Goal: Task Accomplishment & Management: Manage account settings

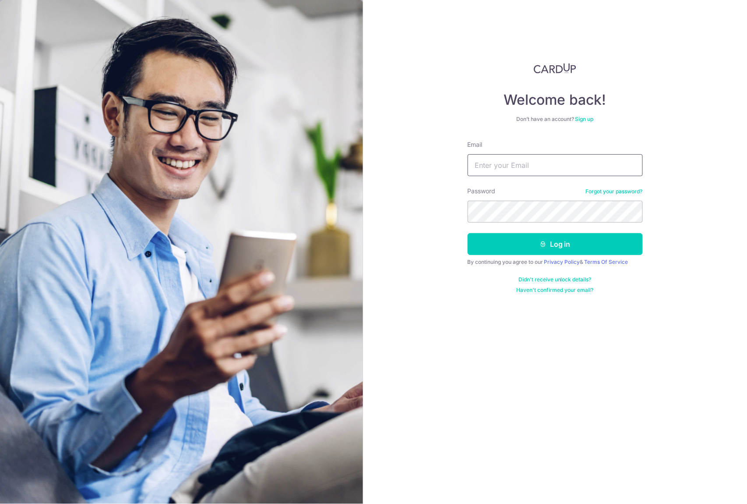
click at [538, 158] on input "Email" at bounding box center [555, 165] width 175 height 22
type input "[EMAIL_ADDRESS][DOMAIN_NAME]"
click at [468, 233] on button "Log in" at bounding box center [555, 244] width 175 height 22
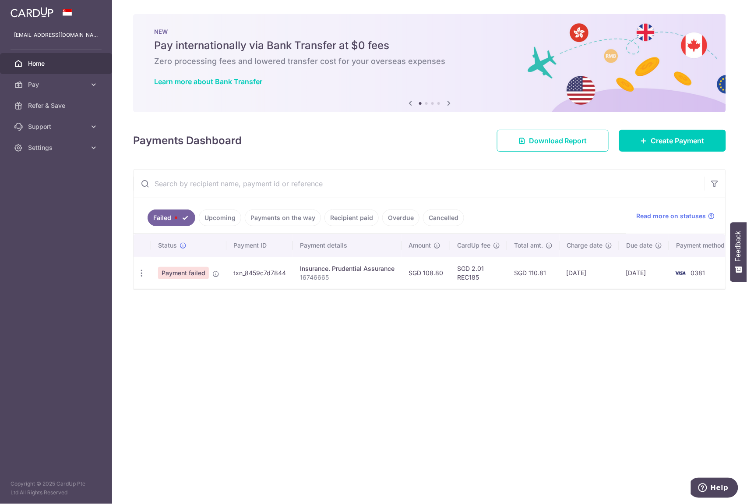
click at [181, 269] on span "Payment failed" at bounding box center [183, 273] width 51 height 12
click at [140, 276] on icon "button" at bounding box center [141, 273] width 9 height 9
click at [170, 295] on span "Update payment" at bounding box center [189, 297] width 60 height 11
radio input "true"
type input "108.80"
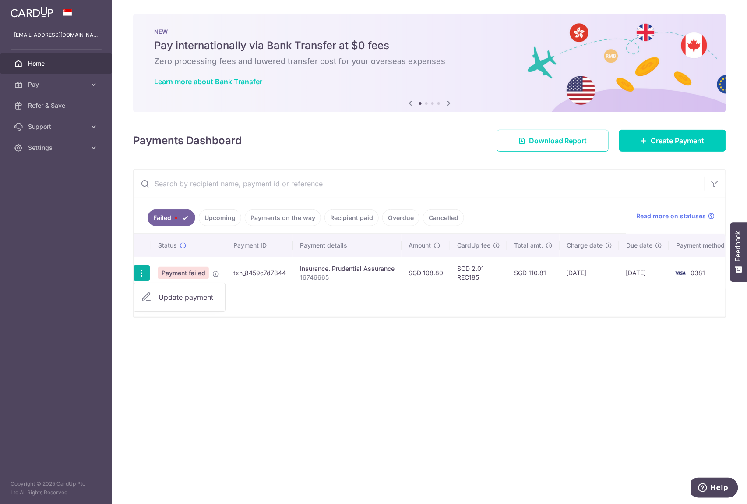
type input "16746665"
type input "REC185"
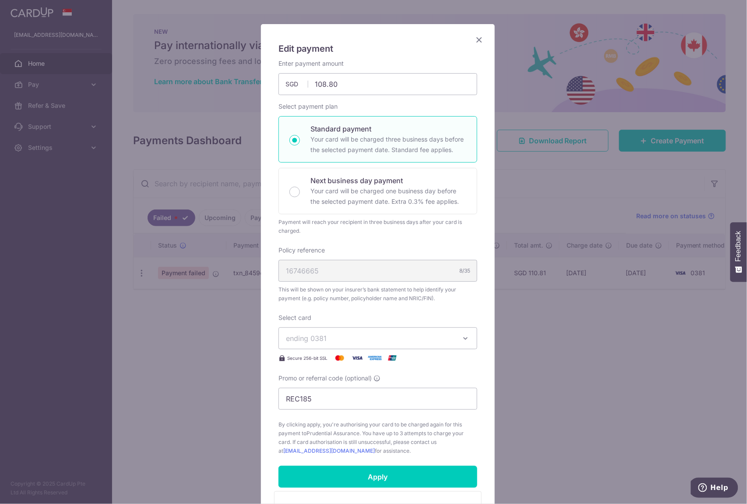
scroll to position [117, 0]
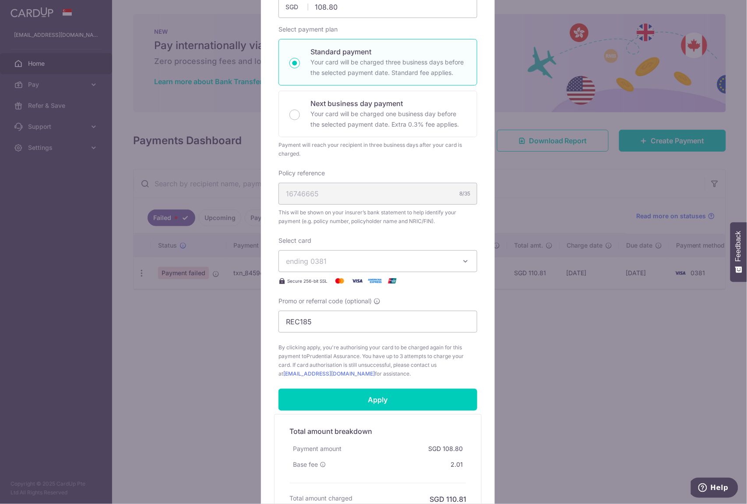
click at [461, 260] on icon "button" at bounding box center [465, 261] width 9 height 9
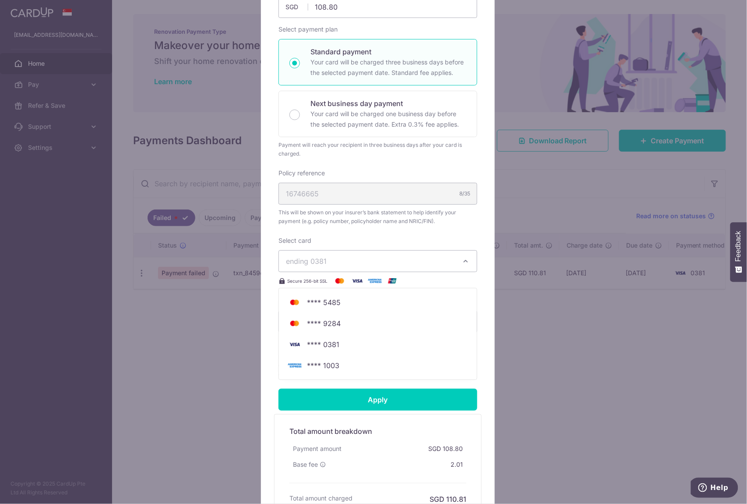
click at [315, 262] on span "ending 0381" at bounding box center [306, 261] width 41 height 9
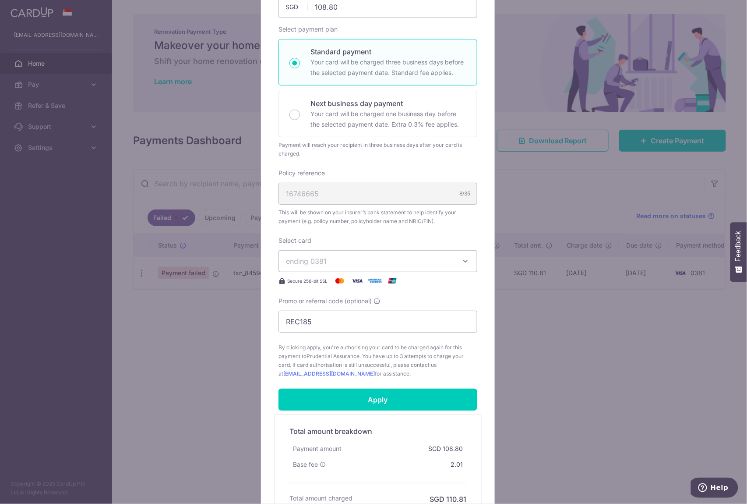
click at [315, 262] on span "ending 0381" at bounding box center [306, 261] width 41 height 9
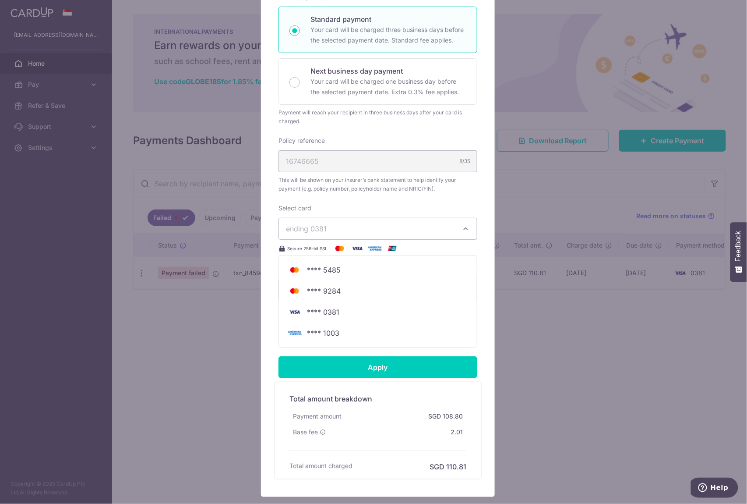
scroll to position [0, 0]
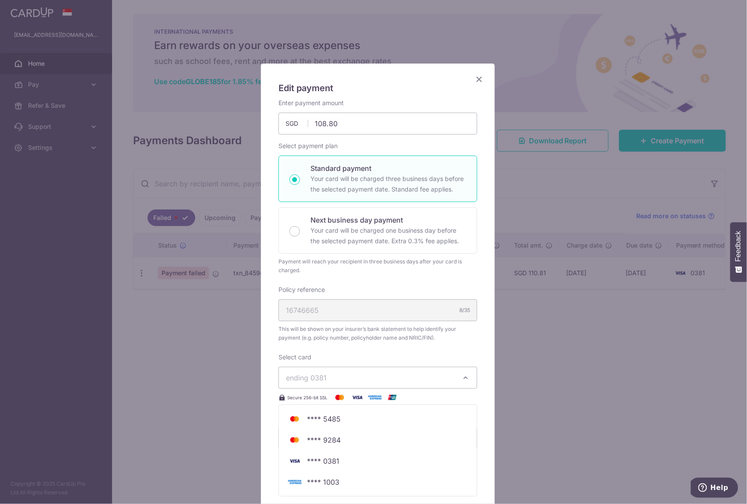
click at [476, 76] on icon "Close" at bounding box center [479, 79] width 11 height 11
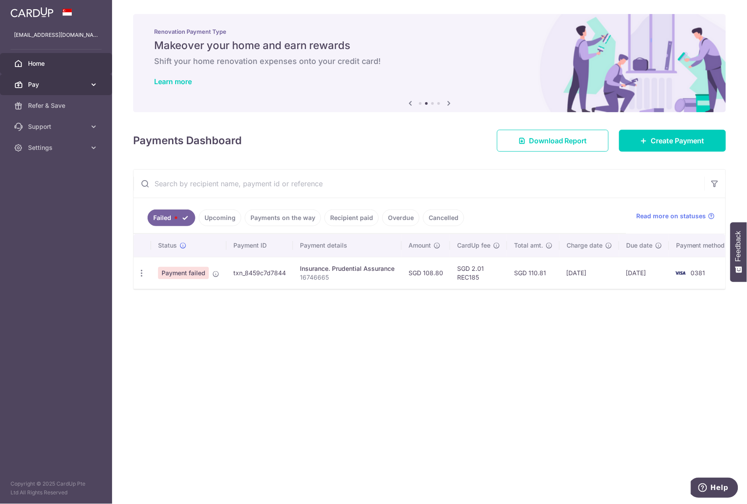
click at [100, 85] on link "Pay" at bounding box center [56, 84] width 112 height 21
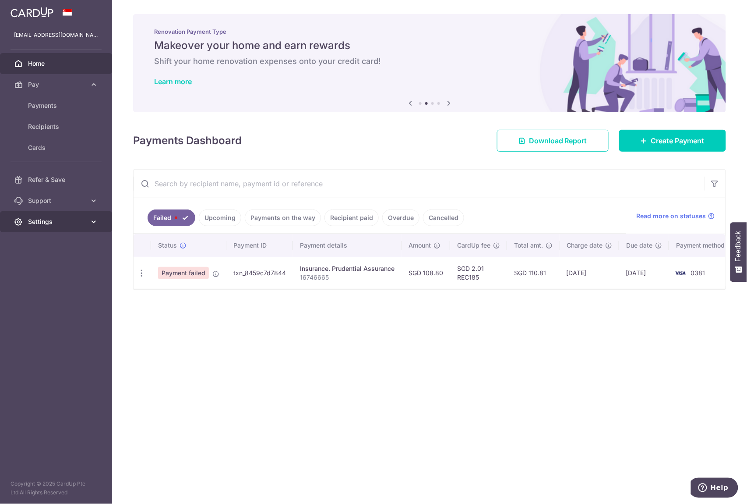
click at [81, 218] on span "Settings" at bounding box center [57, 221] width 58 height 9
click at [72, 247] on span "Account" at bounding box center [57, 242] width 58 height 9
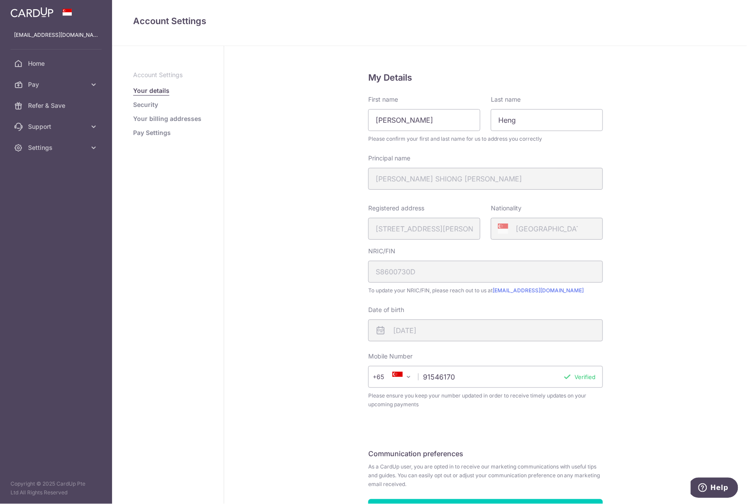
click at [156, 132] on link "Pay Settings" at bounding box center [152, 132] width 38 height 9
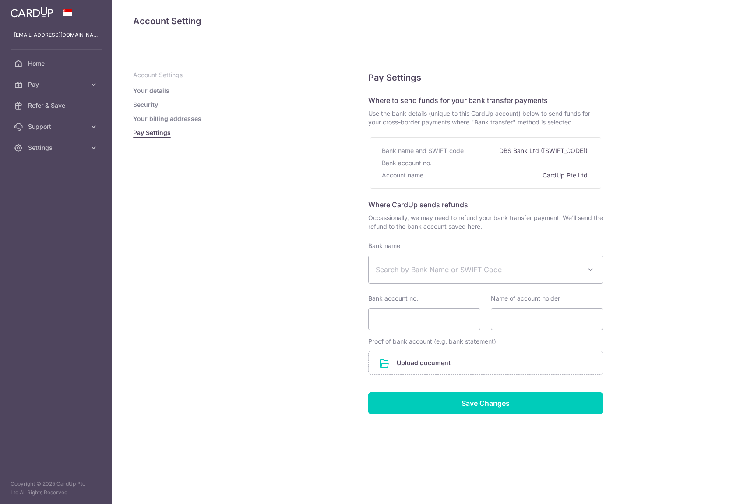
select select
click at [68, 132] on link "Support" at bounding box center [56, 126] width 112 height 21
click at [66, 84] on span "Pay" at bounding box center [57, 84] width 58 height 9
click at [52, 146] on span "Cards" at bounding box center [57, 147] width 58 height 9
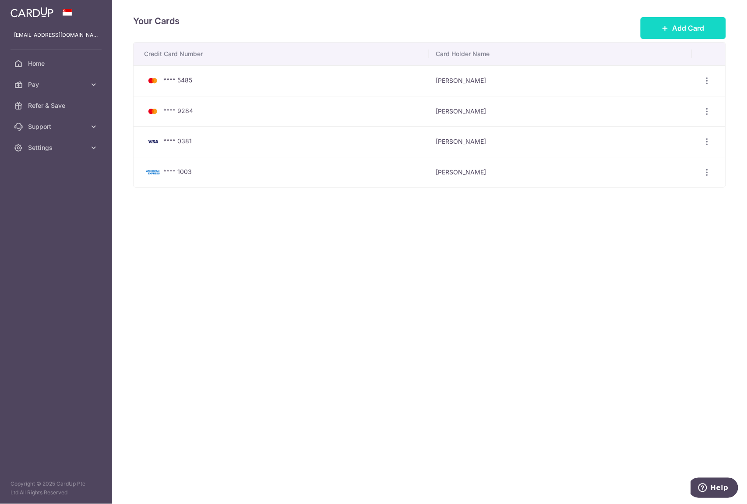
click at [687, 25] on span "Add Card" at bounding box center [689, 28] width 32 height 11
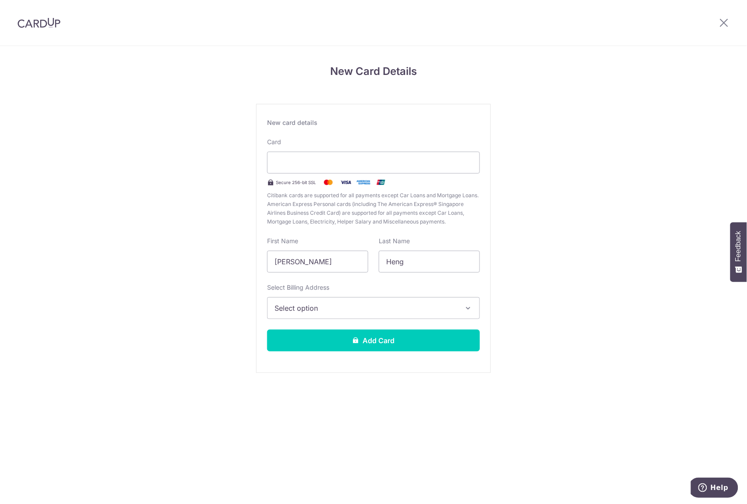
click at [547, 134] on div "New Card Details New card details Card Secure 256-bit SSL Citibank cards are su…" at bounding box center [373, 230] width 747 height 368
click at [336, 312] on span "Select option" at bounding box center [366, 308] width 182 height 11
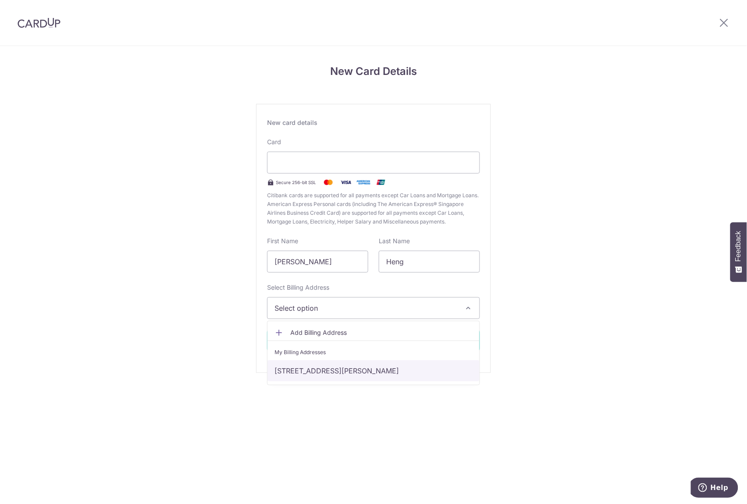
drag, startPoint x: 328, startPoint y: 370, endPoint x: 437, endPoint y: 274, distance: 145.6
click at [328, 370] on link "2 Lange Road, Singapore, Singapore, Singapore-547968" at bounding box center [374, 370] width 212 height 21
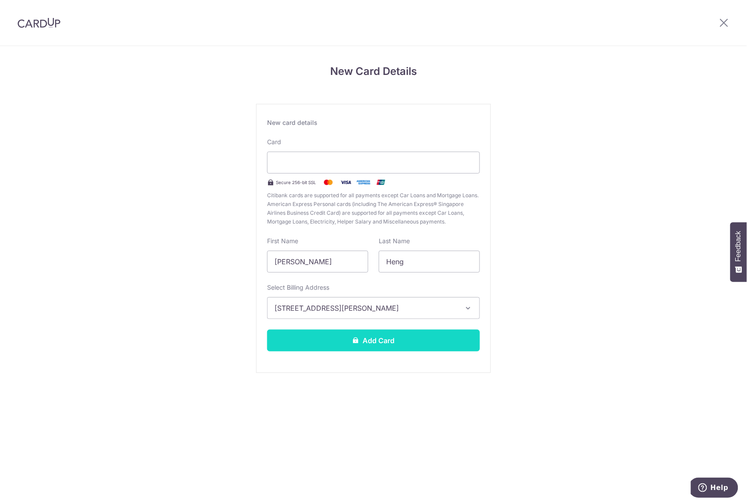
click at [404, 344] on button "Add Card" at bounding box center [373, 340] width 213 height 22
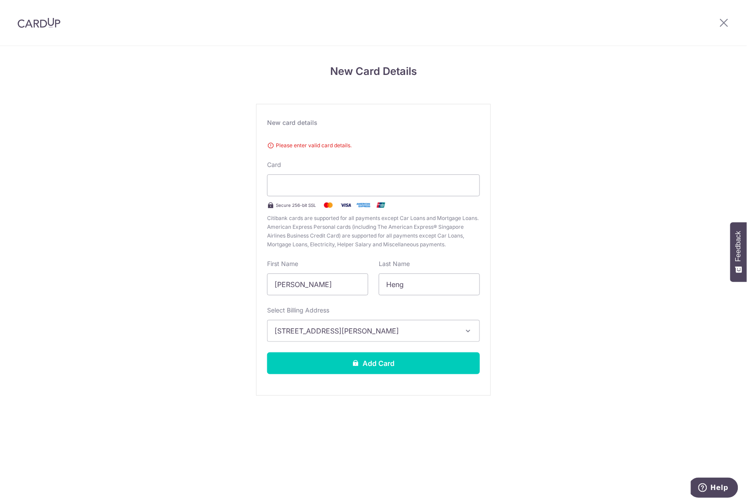
click at [343, 141] on span "Please enter valid card details." at bounding box center [373, 145] width 213 height 9
click at [428, 180] on iframe at bounding box center [374, 185] width 198 height 11
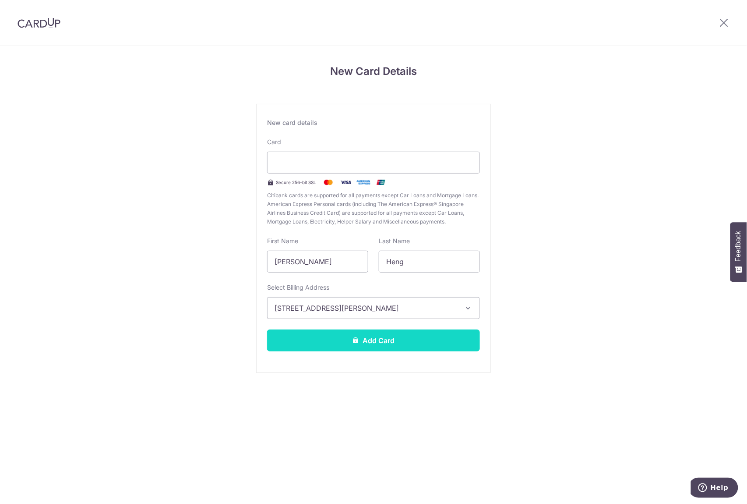
click at [371, 351] on button "Add Card" at bounding box center [373, 340] width 213 height 22
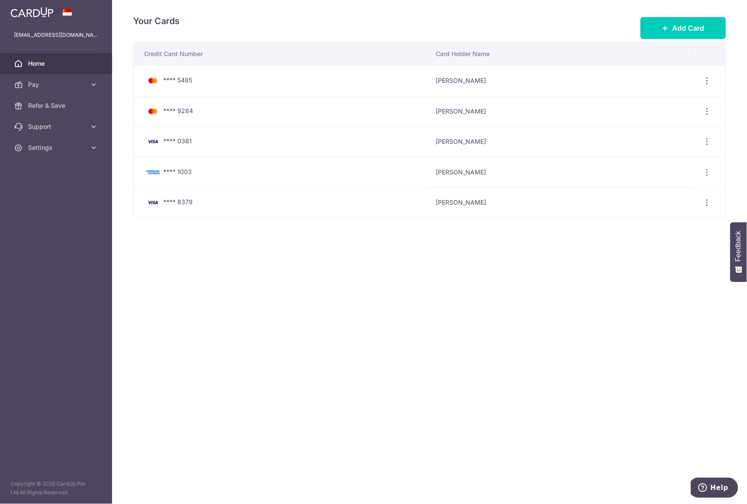
click at [55, 60] on span "Home" at bounding box center [57, 63] width 58 height 9
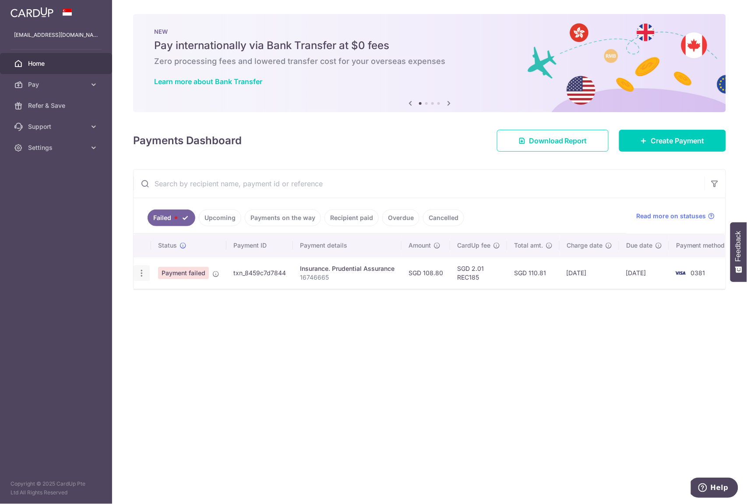
click at [142, 276] on icon "button" at bounding box center [141, 273] width 9 height 9
click at [188, 300] on span "Update payment" at bounding box center [189, 297] width 60 height 11
radio input "true"
type input "108.80"
type input "16746665"
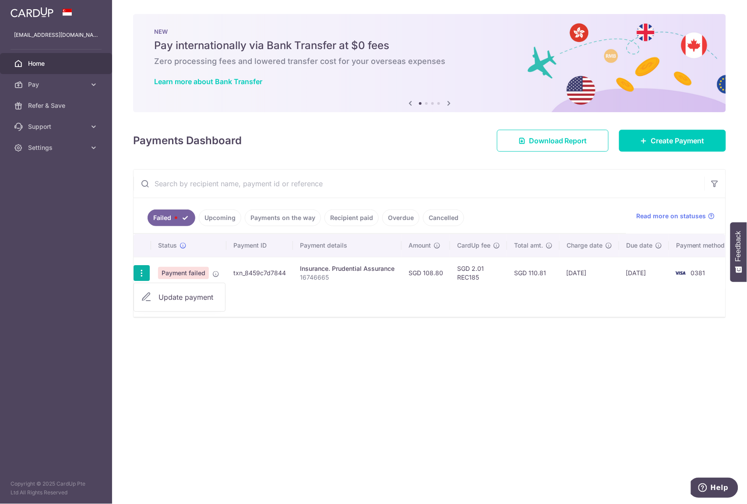
type input "REC185"
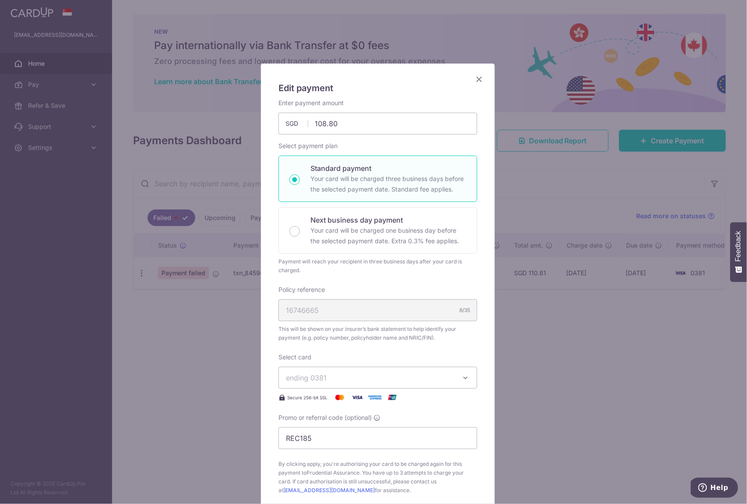
click at [461, 310] on div "8/35" at bounding box center [464, 310] width 11 height 9
drag, startPoint x: 401, startPoint y: 307, endPoint x: 406, endPoint y: 335, distance: 28.4
click at [401, 307] on div "16746665 8/35" at bounding box center [378, 310] width 199 height 22
click at [430, 364] on div "Select card ending 0381 **** 5485 **** 9284 **** 0381 **** 1003 **** 8379" at bounding box center [378, 378] width 199 height 50
click at [439, 376] on span "ending 0381" at bounding box center [370, 377] width 168 height 11
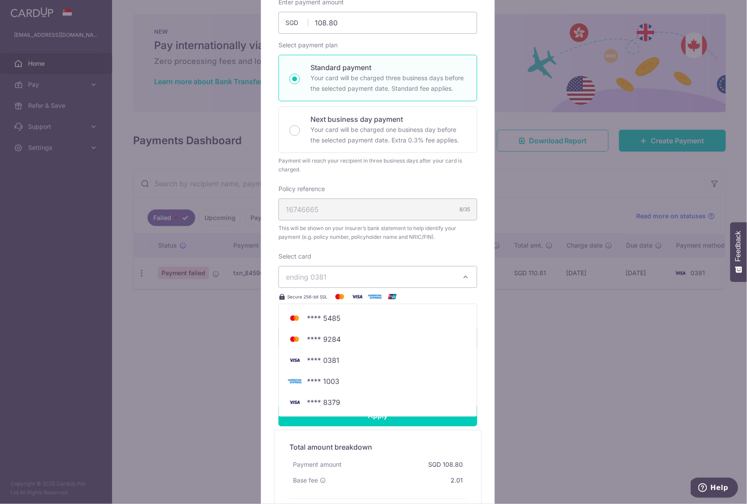
scroll to position [117, 0]
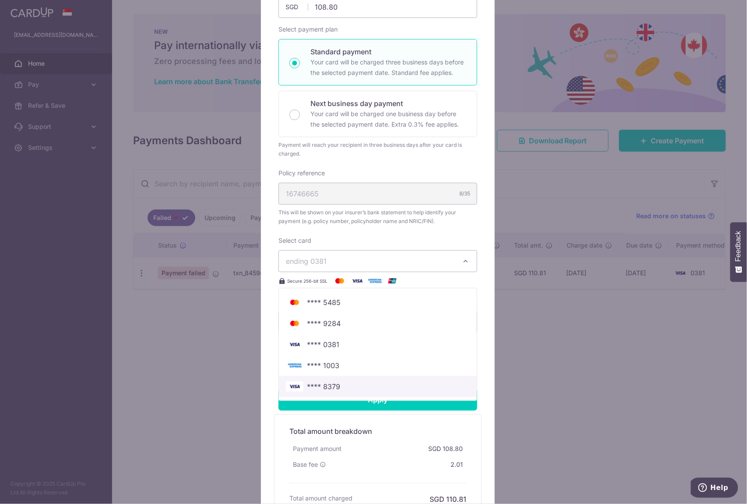
click at [363, 380] on link "**** 8379" at bounding box center [378, 386] width 198 height 21
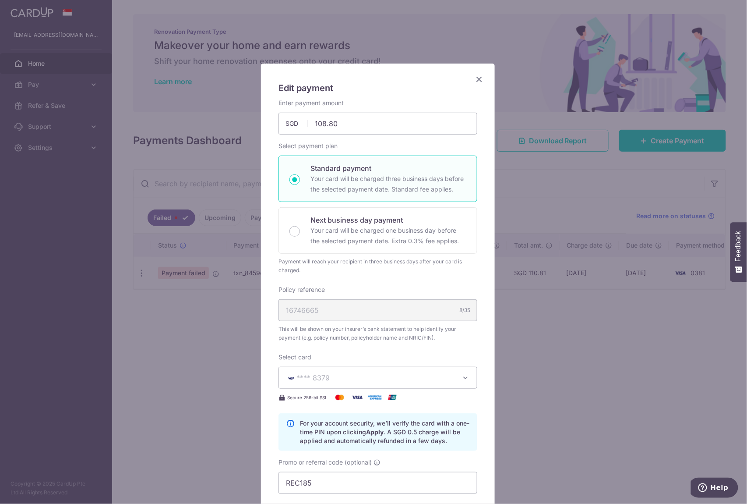
scroll to position [233, 0]
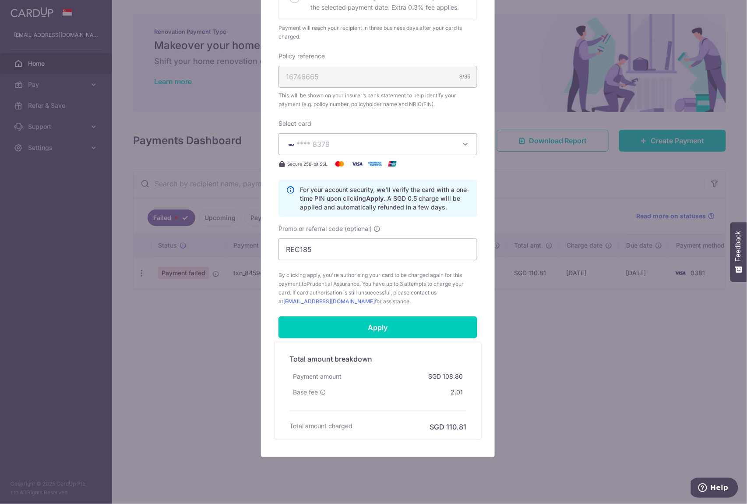
click at [347, 328] on input "Apply" at bounding box center [378, 327] width 199 height 22
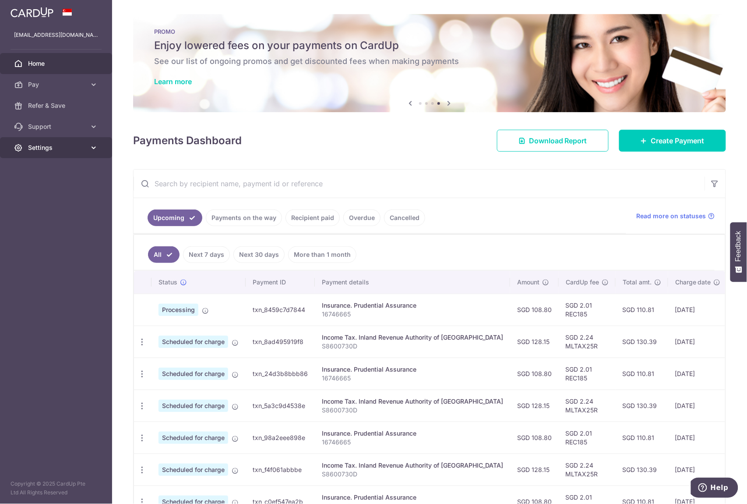
click at [38, 152] on link "Settings" at bounding box center [56, 147] width 112 height 21
click at [51, 197] on link "Logout" at bounding box center [56, 189] width 112 height 21
